Goal: Information Seeking & Learning: Learn about a topic

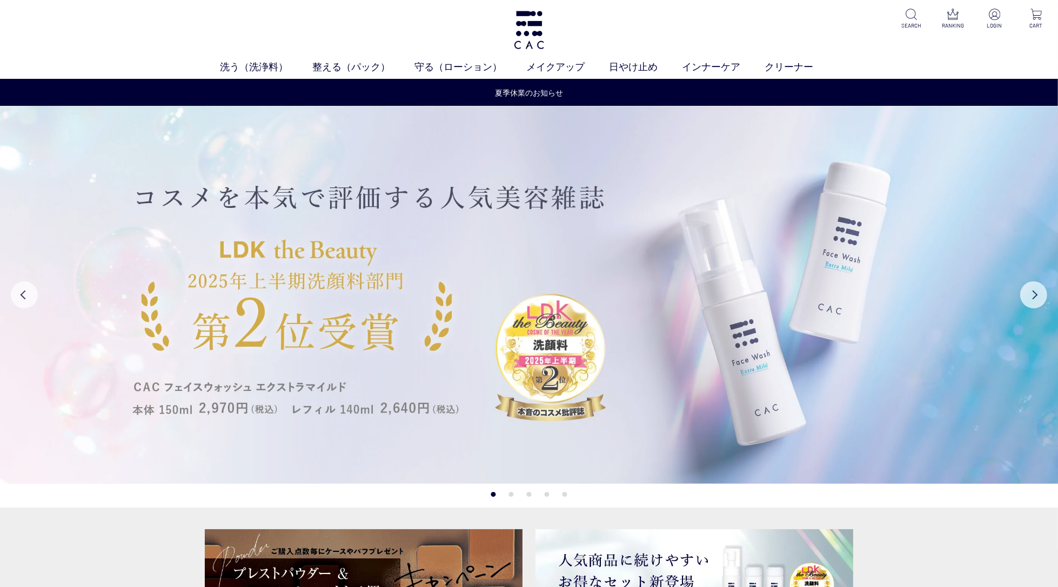
click at [550, 211] on img at bounding box center [529, 295] width 1059 height 378
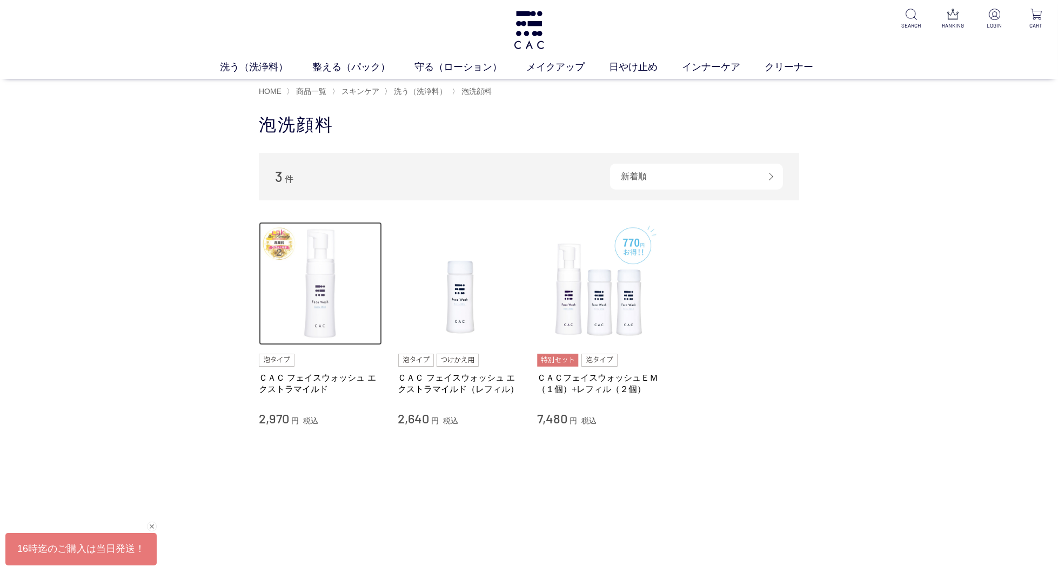
click at [323, 329] on img at bounding box center [320, 283] width 123 height 123
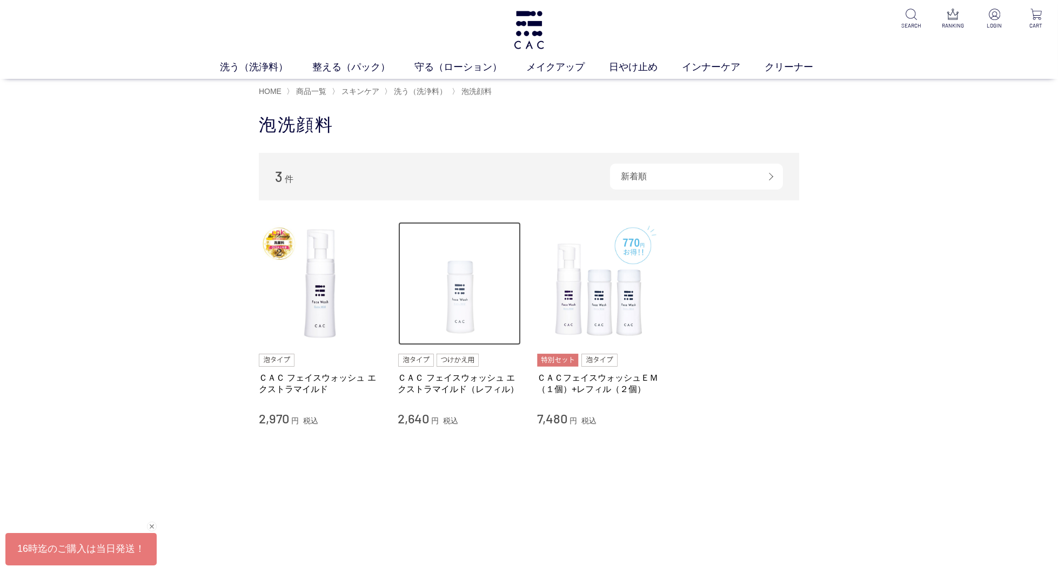
click at [472, 298] on img at bounding box center [459, 283] width 123 height 123
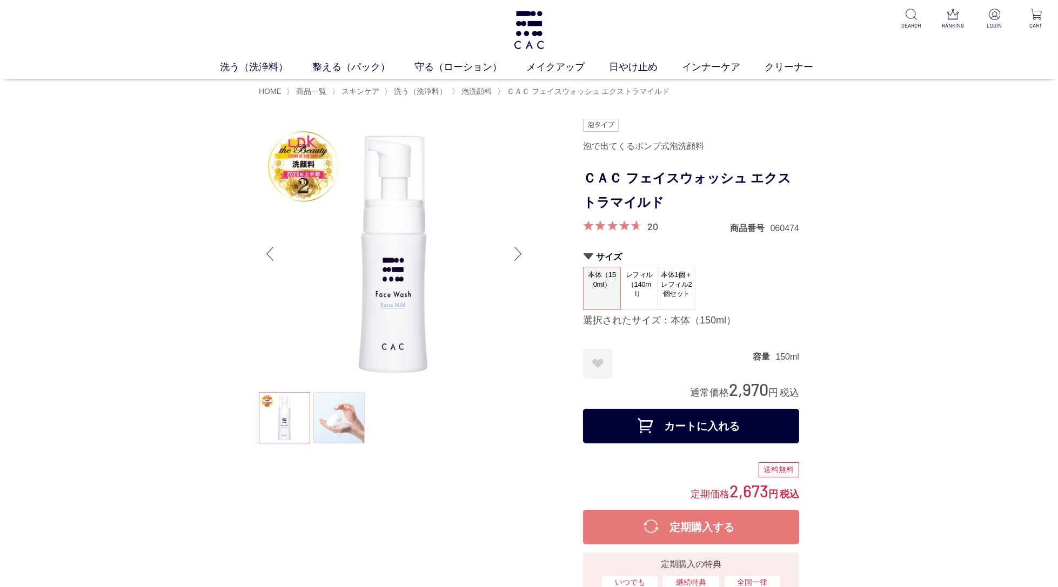
drag, startPoint x: 650, startPoint y: 171, endPoint x: 653, endPoint y: 186, distance: 15.1
click at [650, 171] on h1 "ＣＡＣ フェイスウォッシュ エクストラマイルド" at bounding box center [691, 190] width 216 height 49
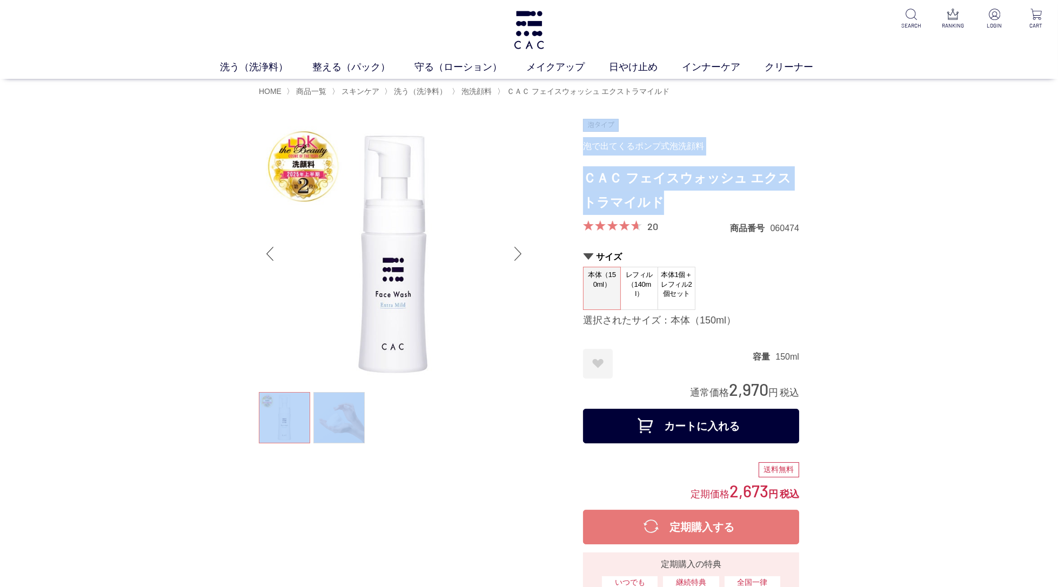
drag, startPoint x: 651, startPoint y: 202, endPoint x: 583, endPoint y: 182, distance: 71.0
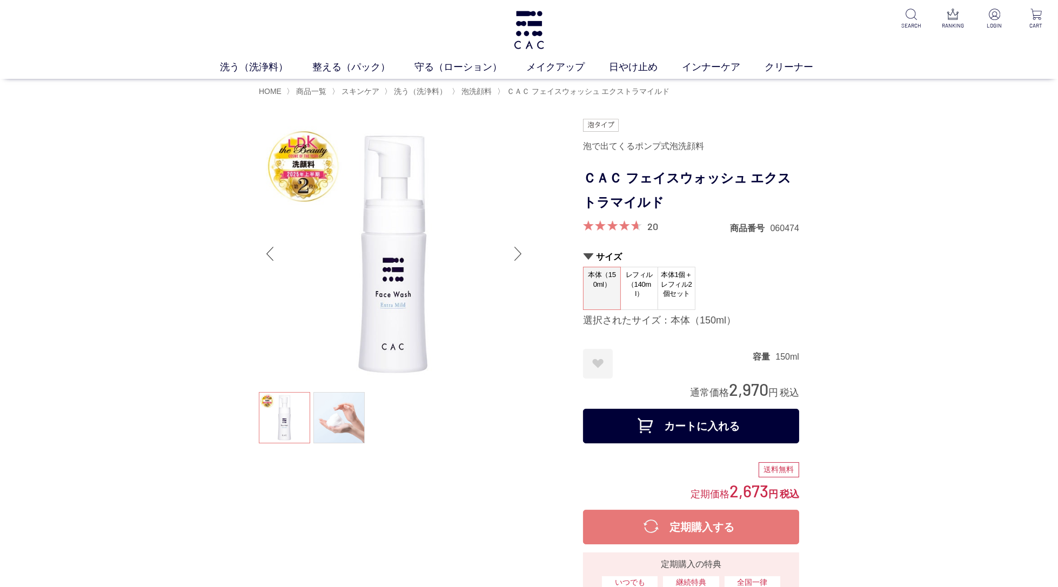
click at [608, 193] on h1 "ＣＡＣ フェイスウォッシュ エクストラマイルド" at bounding box center [691, 190] width 216 height 49
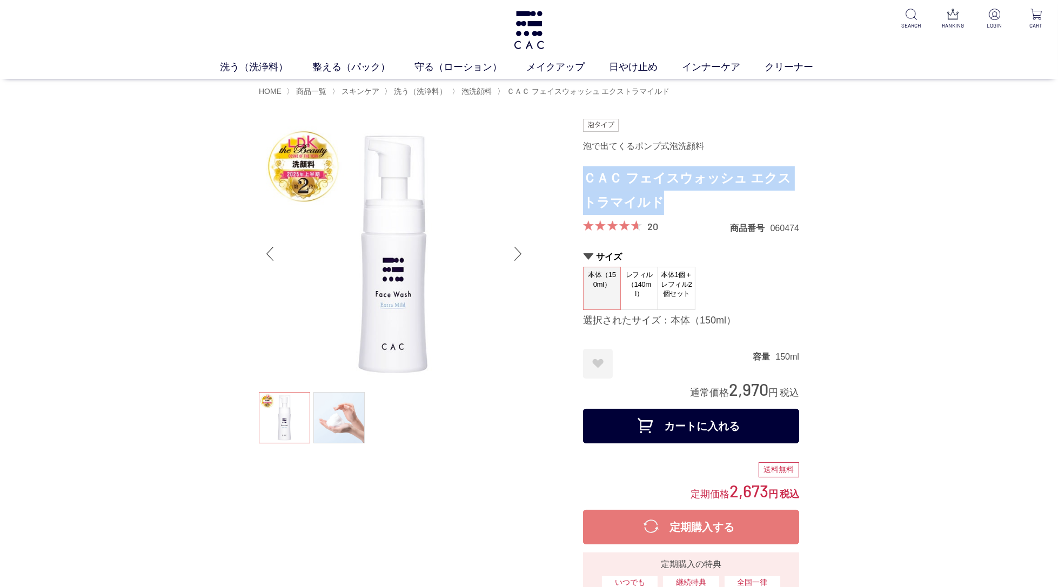
drag, startPoint x: 648, startPoint y: 206, endPoint x: 591, endPoint y: 184, distance: 61.4
click at [590, 183] on h1 "ＣＡＣ フェイスウォッシュ エクストラマイルド" at bounding box center [691, 190] width 216 height 49
copy h1 "ＣＡＣ フェイスウォッシュ エクストラマイルド"
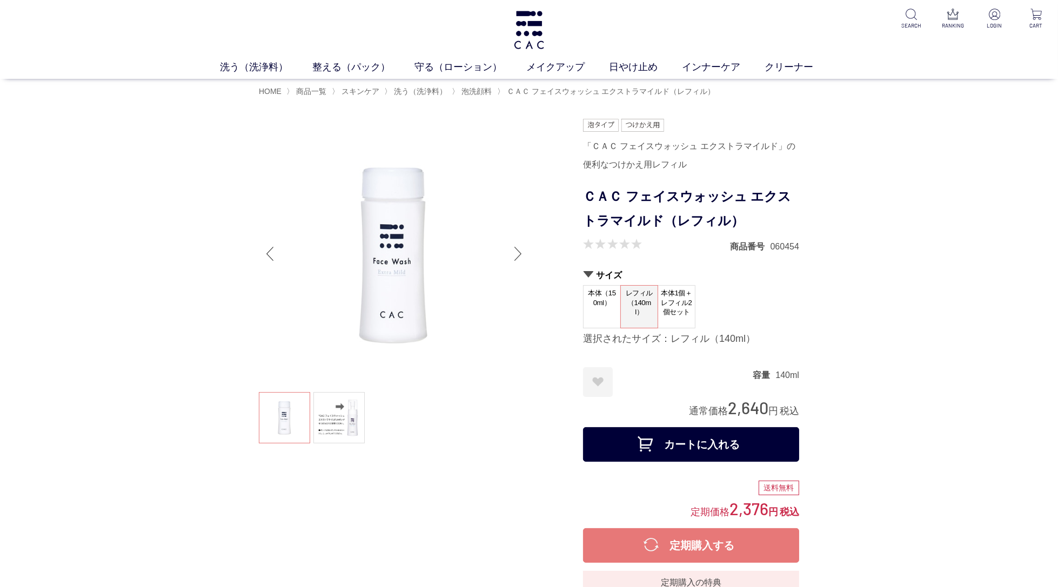
drag, startPoint x: 663, startPoint y: 203, endPoint x: 707, endPoint y: 219, distance: 47.0
click at [663, 203] on h1 "ＣＡＣ フェイスウォッシュ エクストラマイルド（レフィル）" at bounding box center [691, 209] width 216 height 49
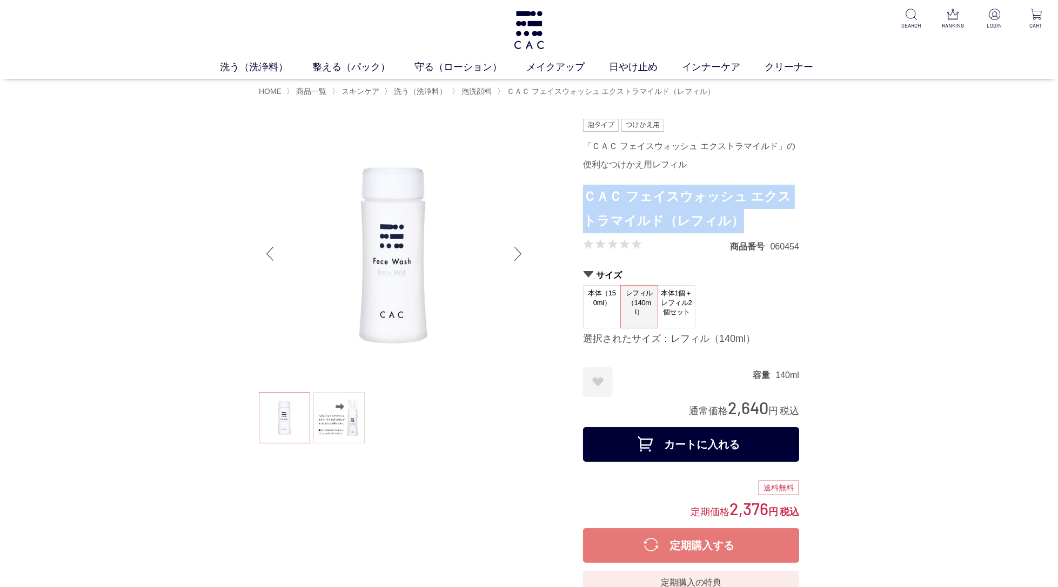
drag, startPoint x: 642, startPoint y: 218, endPoint x: 586, endPoint y: 198, distance: 59.6
click at [586, 198] on h1 "ＣＡＣ フェイスウォッシュ エクストラマイルド（レフィル）" at bounding box center [691, 209] width 216 height 49
copy h1 "ＣＡＣ フェイスウォッシュ エクストラマイルド（レフィル）"
click at [252, 61] on link "洗う（洗浄料）" at bounding box center [266, 67] width 92 height 15
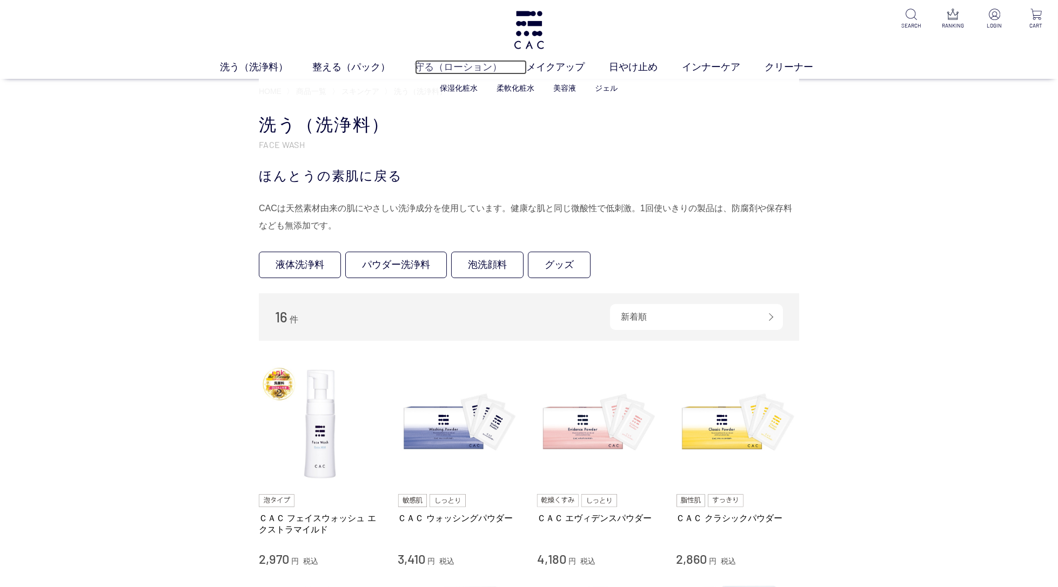
click at [458, 69] on link "守る（ローション）" at bounding box center [471, 67] width 112 height 15
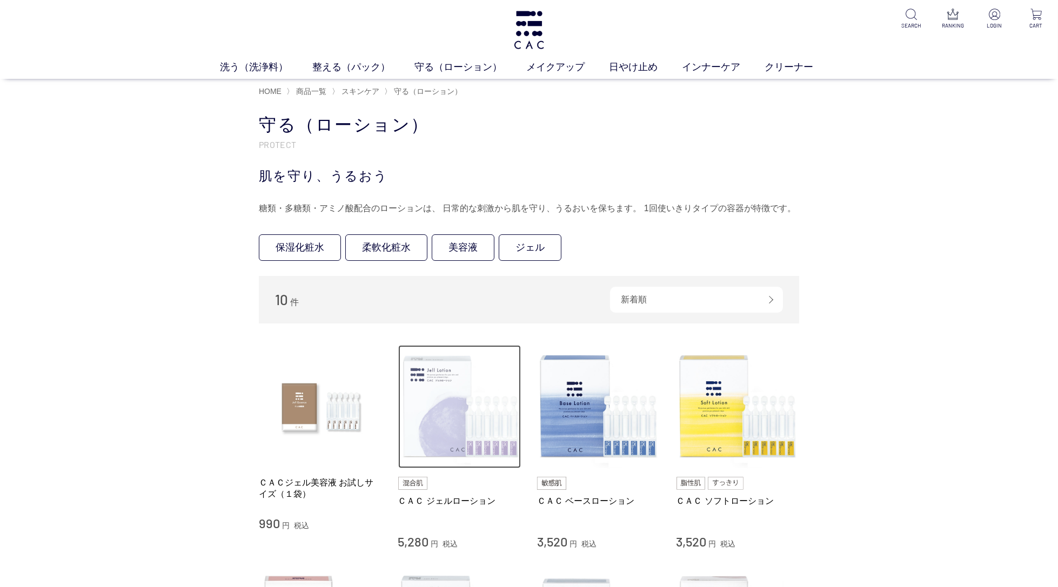
click at [455, 383] on img at bounding box center [459, 406] width 123 height 123
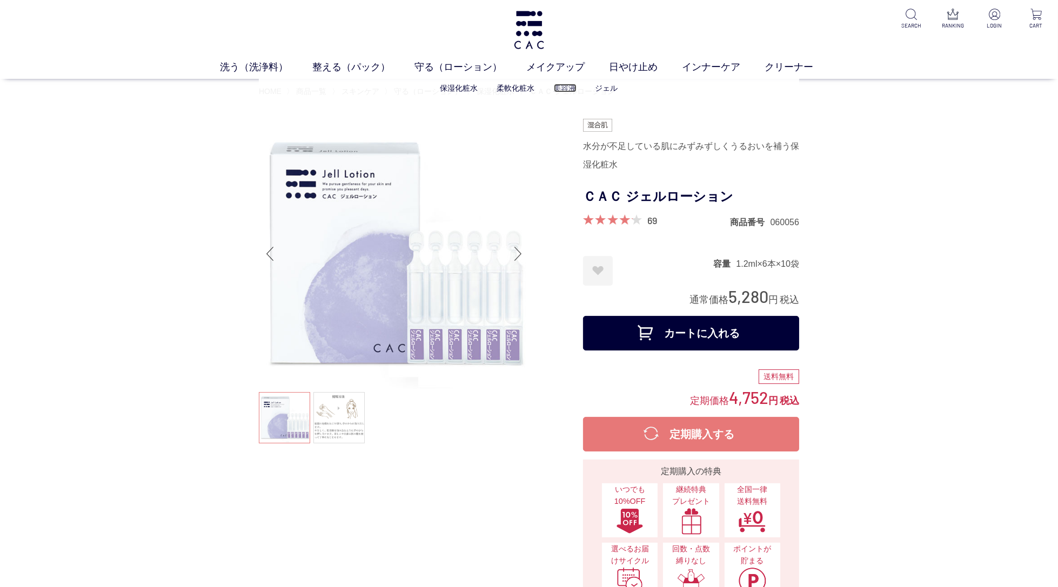
click at [559, 89] on link "美容液" at bounding box center [565, 88] width 23 height 9
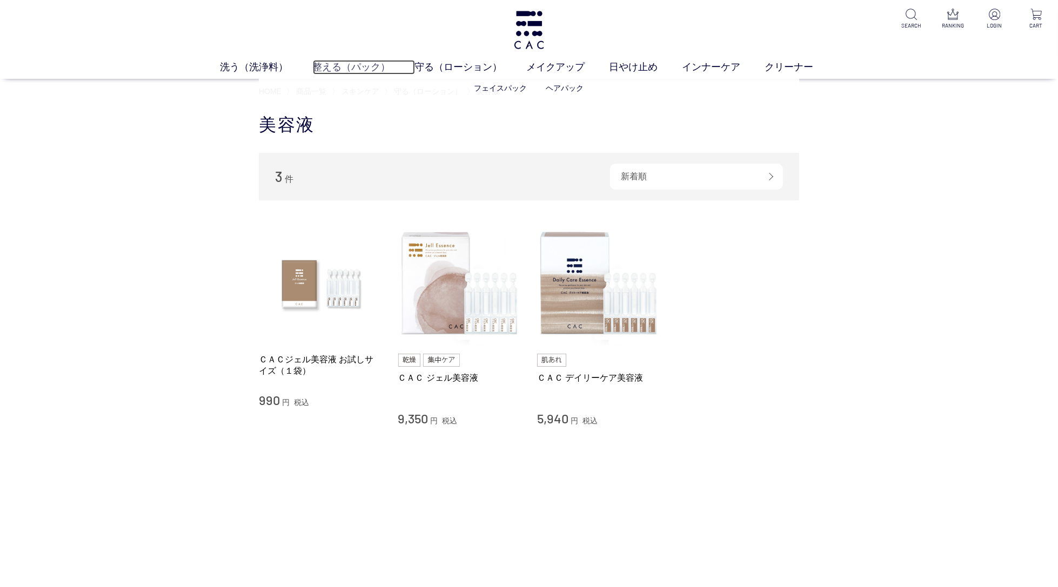
click at [345, 64] on link "整える（パック）" at bounding box center [364, 67] width 102 height 15
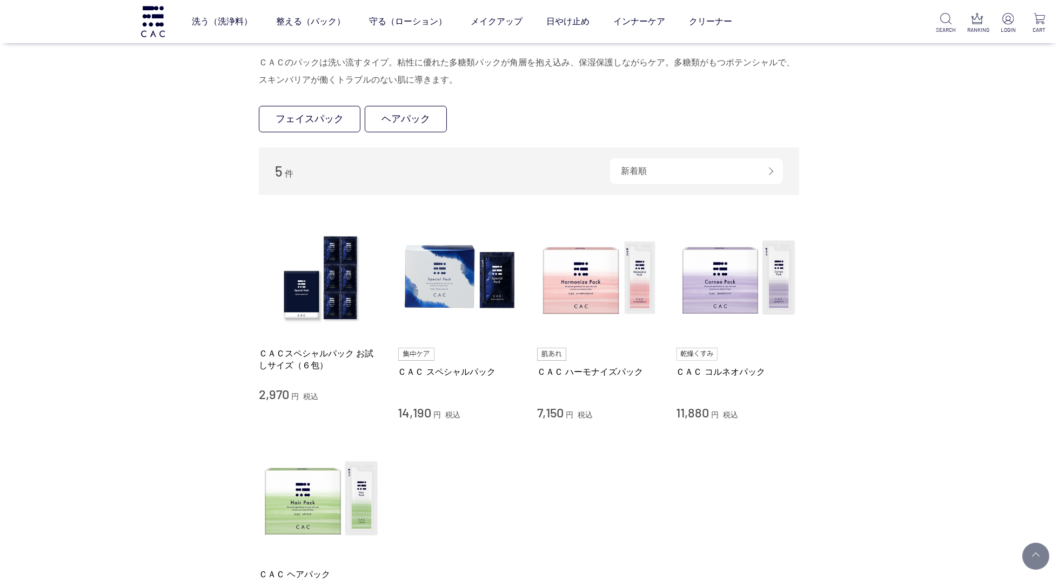
scroll to position [76, 0]
